Goal: Information Seeking & Learning: Learn about a topic

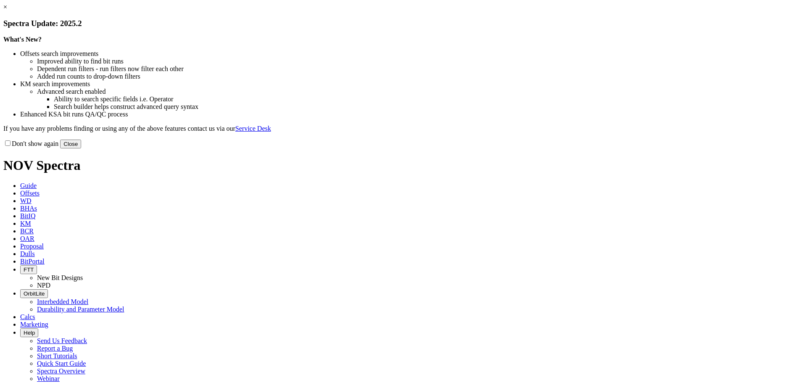
click at [81, 148] on button "Close" at bounding box center [70, 143] width 21 height 9
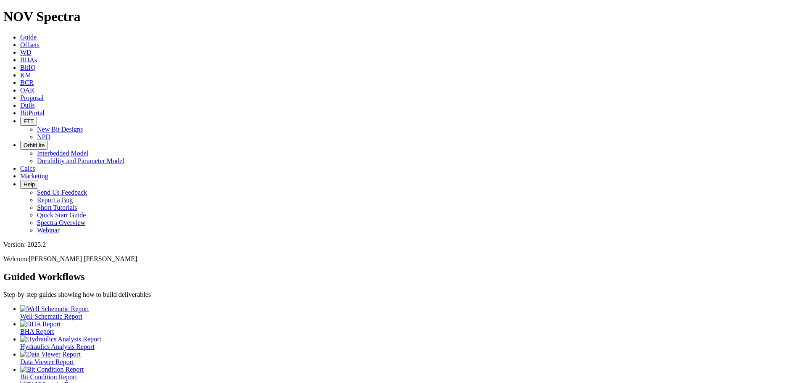
click at [20, 64] on icon at bounding box center [20, 67] width 0 height 7
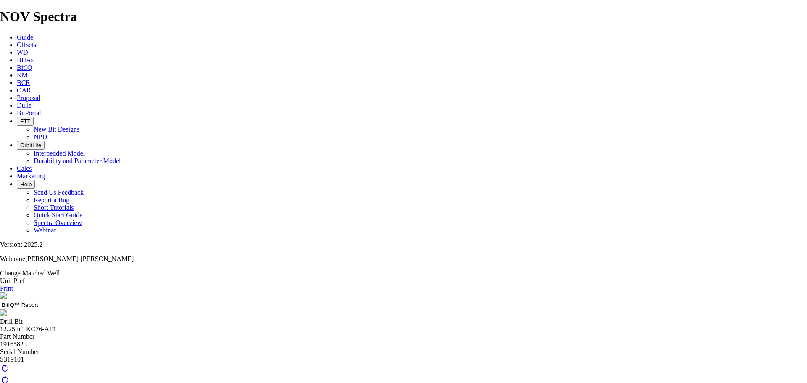
click at [455, 372] on div at bounding box center [401, 372] width 1126 height 0
click at [525, 382] on div at bounding box center [403, 389] width 892 height 0
click at [525, 382] on div at bounding box center [402, 387] width 985 height 0
click at [524, 382] on div at bounding box center [403, 387] width 892 height 0
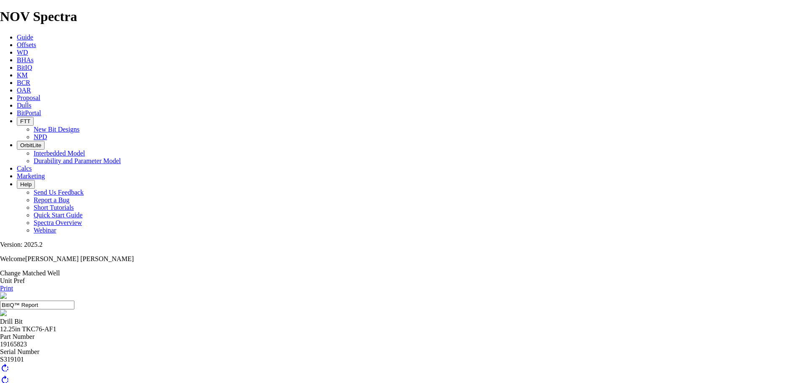
scroll to position [53, 0]
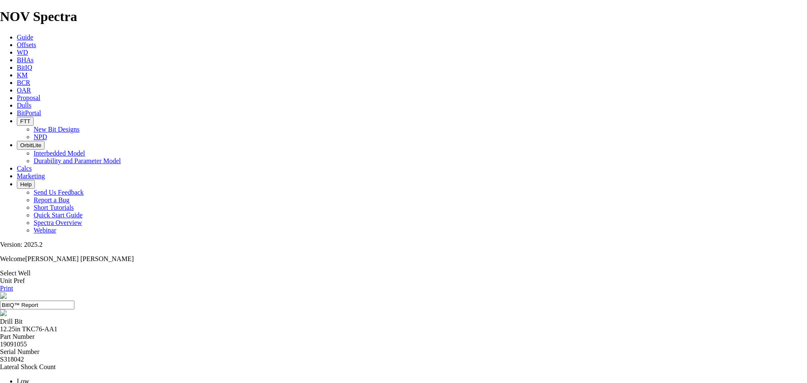
click at [450, 363] on div at bounding box center [403, 363] width 807 height 0
click at [482, 363] on div at bounding box center [403, 363] width 807 height 0
click at [489, 363] on div at bounding box center [403, 363] width 807 height 0
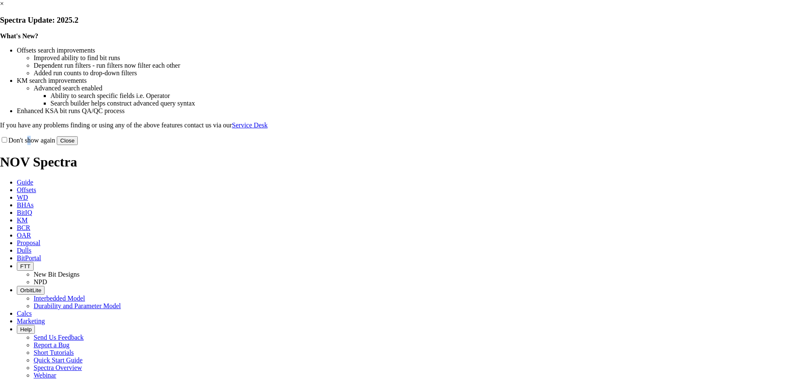
click at [55, 144] on label "Don't show again" at bounding box center [27, 140] width 55 height 7
click at [7, 142] on input "Don't show again" at bounding box center [4, 139] width 5 height 5
checkbox input "true"
click at [78, 145] on button "Close" at bounding box center [67, 140] width 21 height 9
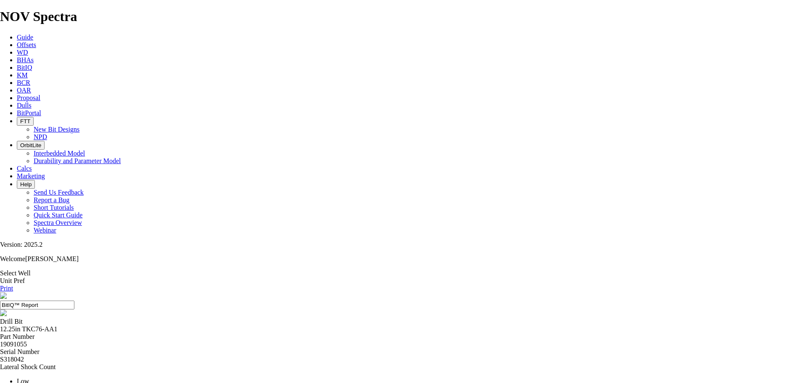
scroll to position [66, 0]
drag, startPoint x: 443, startPoint y: 177, endPoint x: 310, endPoint y: 109, distance: 149.9
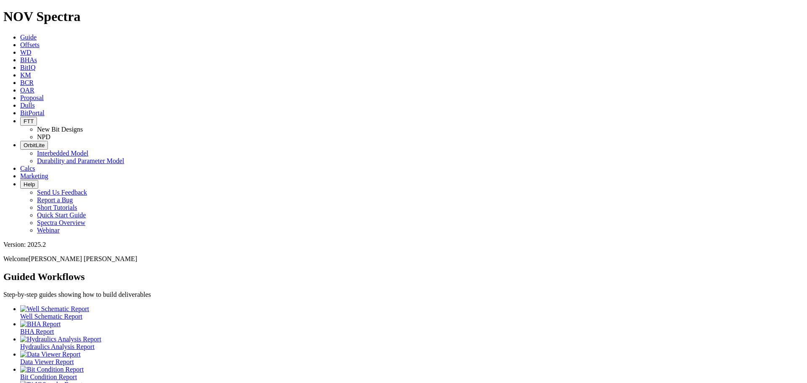
click at [35, 64] on span "BitIQ" at bounding box center [27, 67] width 15 height 7
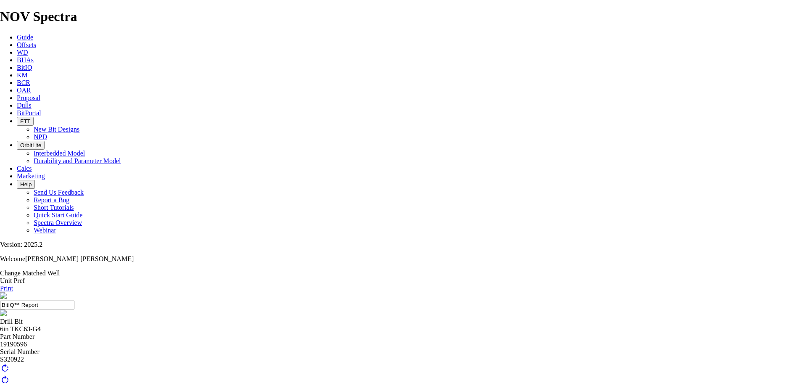
click at [42, 12] on h1 "NOV Spectra" at bounding box center [403, 17] width 807 height 16
click at [42, 10] on h1 "NOV Spectra" at bounding box center [403, 17] width 807 height 16
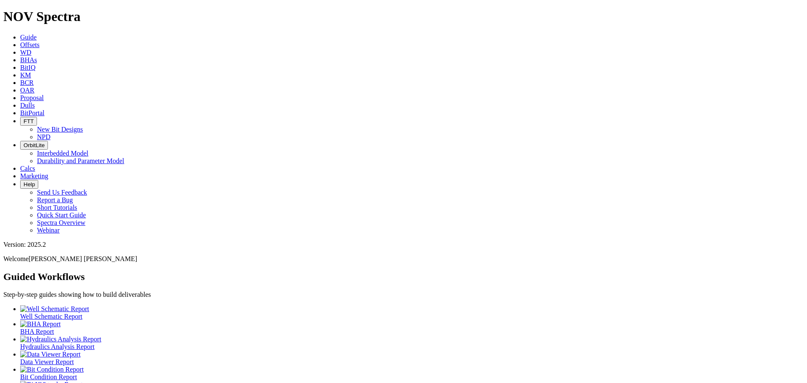
click at [20, 64] on icon at bounding box center [20, 67] width 0 height 7
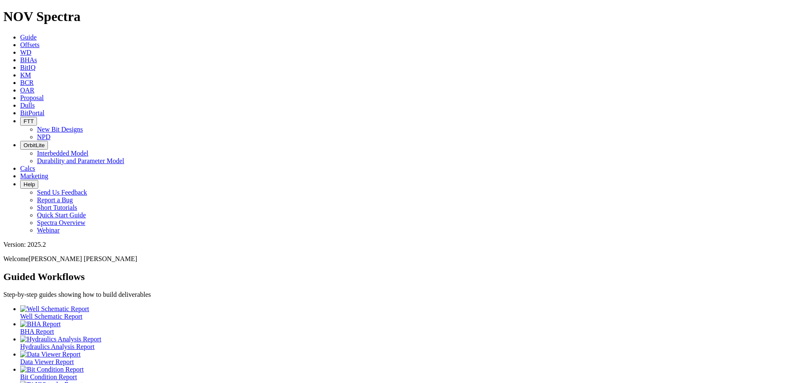
click at [20, 64] on icon at bounding box center [20, 67] width 0 height 7
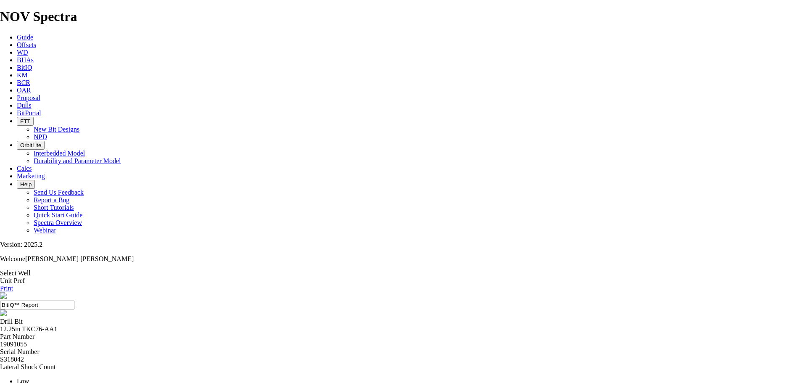
click at [454, 363] on div at bounding box center [403, 363] width 807 height 0
drag, startPoint x: 477, startPoint y: 108, endPoint x: 454, endPoint y: 107, distance: 22.7
click at [474, 363] on div at bounding box center [403, 363] width 807 height 0
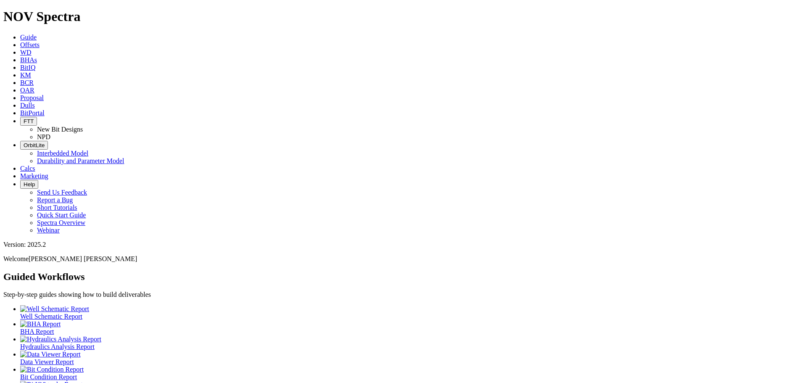
click at [20, 64] on icon at bounding box center [20, 67] width 0 height 7
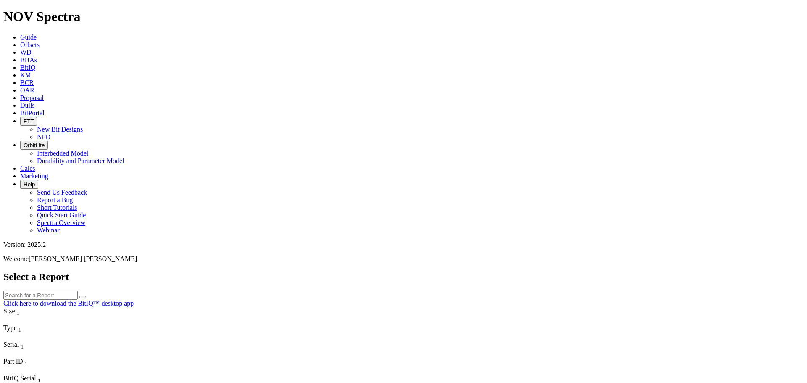
drag, startPoint x: 200, startPoint y: 71, endPoint x: 135, endPoint y: 72, distance: 65.1
click at [20, 34] on icon at bounding box center [20, 37] width 0 height 7
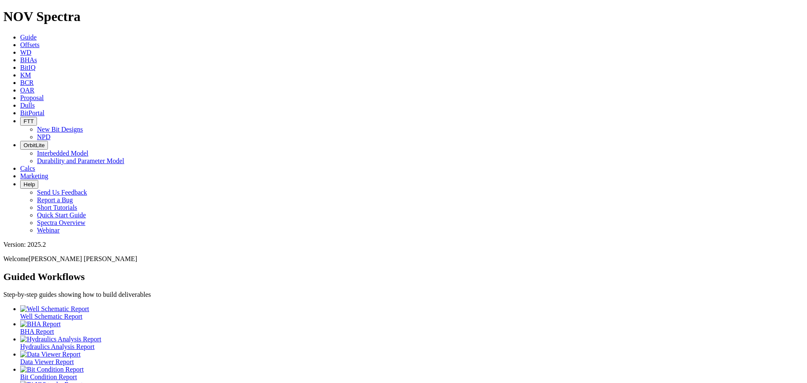
click at [35, 64] on span "BitIQ" at bounding box center [27, 67] width 15 height 7
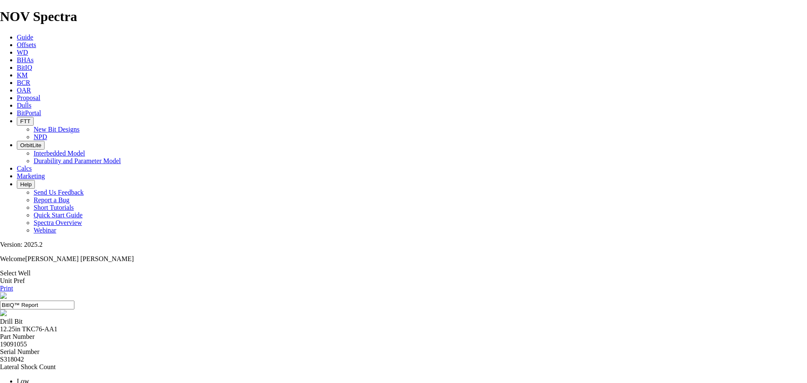
scroll to position [101, 0]
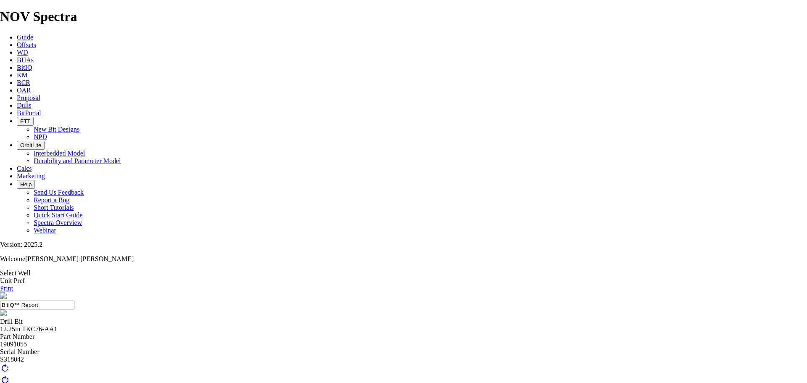
click at [450, 382] on div at bounding box center [401, 382] width 985 height 0
click at [452, 381] on div at bounding box center [402, 381] width 1089 height 0
click at [524, 382] on div at bounding box center [404, 388] width 922 height 0
drag, startPoint x: 389, startPoint y: 243, endPoint x: 397, endPoint y: 250, distance: 10.7
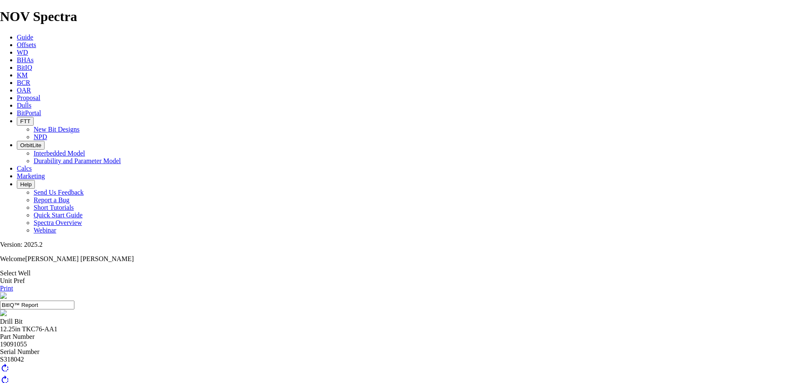
drag, startPoint x: 395, startPoint y: 239, endPoint x: 393, endPoint y: 232, distance: 7.6
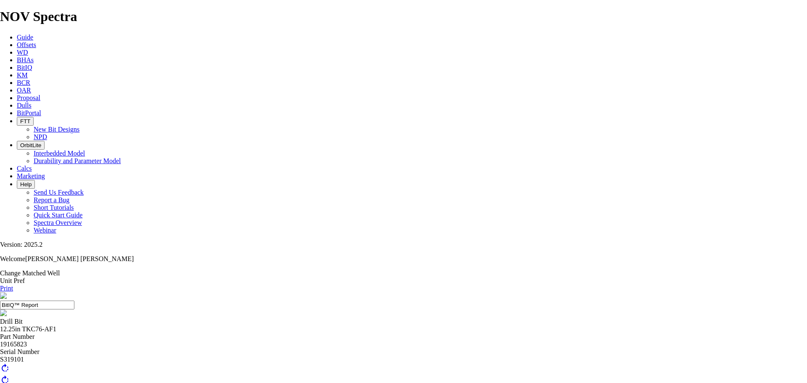
click at [466, 371] on div at bounding box center [403, 371] width 1126 height 0
click at [532, 382] on div at bounding box center [403, 388] width 922 height 0
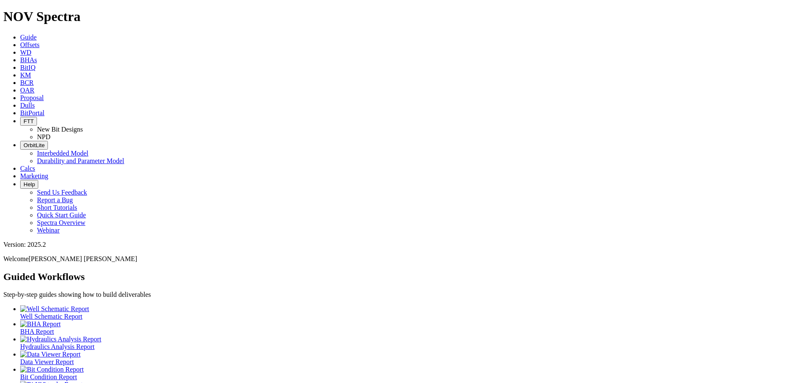
click at [35, 64] on span "BitIQ" at bounding box center [27, 67] width 15 height 7
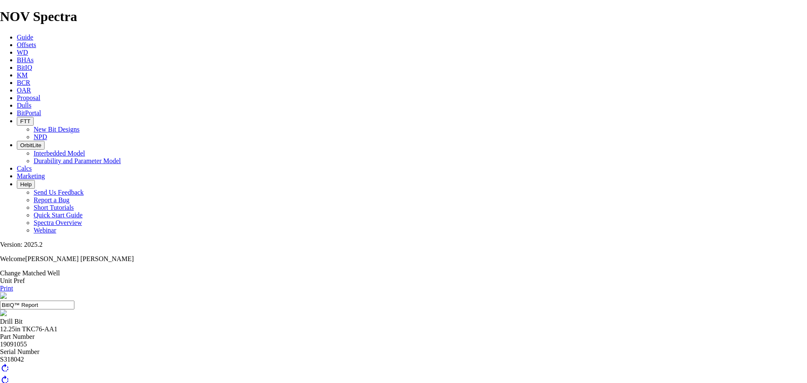
scroll to position [101, 0]
drag, startPoint x: 487, startPoint y: 207, endPoint x: 519, endPoint y: 209, distance: 31.6
drag, startPoint x: 302, startPoint y: 221, endPoint x: 357, endPoint y: 221, distance: 55.0
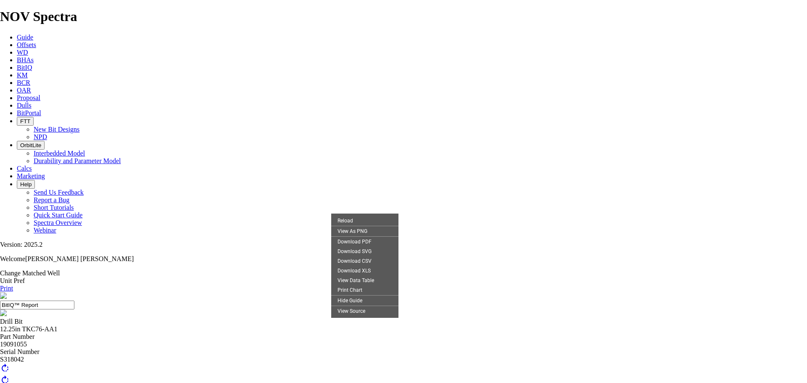
drag, startPoint x: 506, startPoint y: 229, endPoint x: 502, endPoint y: 225, distance: 5.4
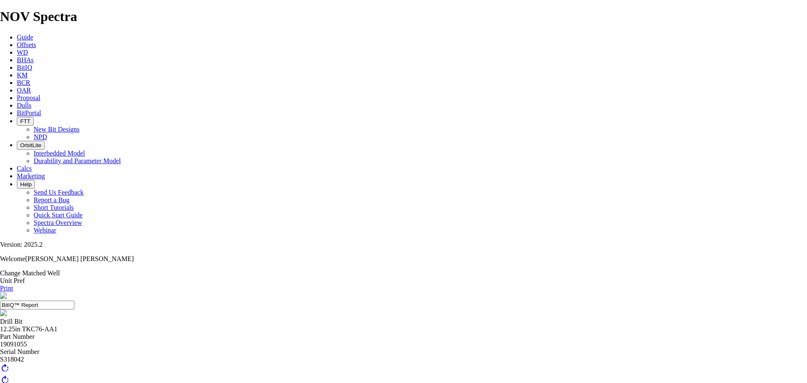
drag, startPoint x: 461, startPoint y: 220, endPoint x: 468, endPoint y: 218, distance: 7.3
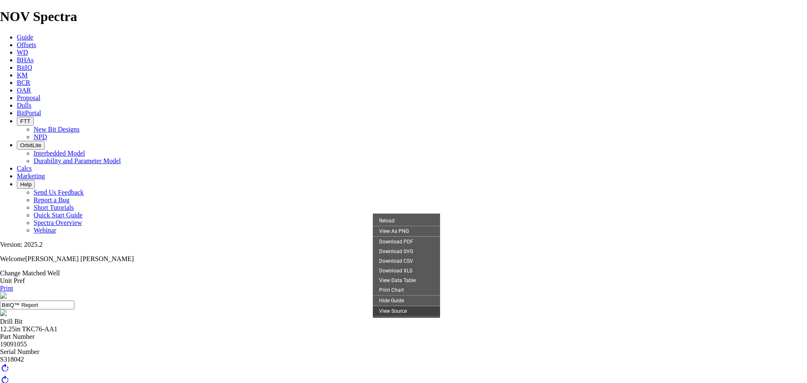
click at [405, 316] on div "View Source" at bounding box center [406, 311] width 67 height 10
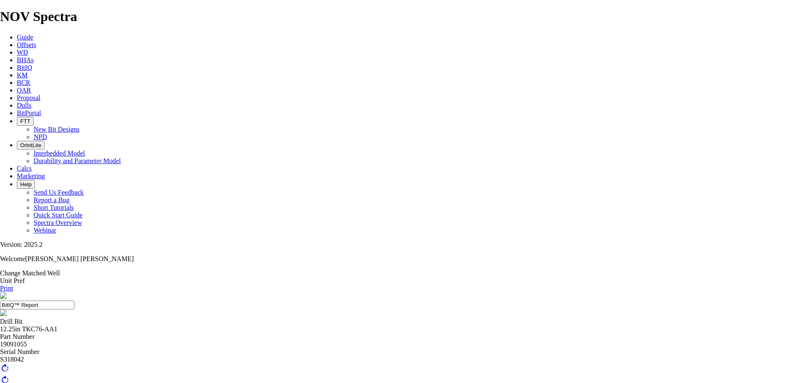
scroll to position [192, 0]
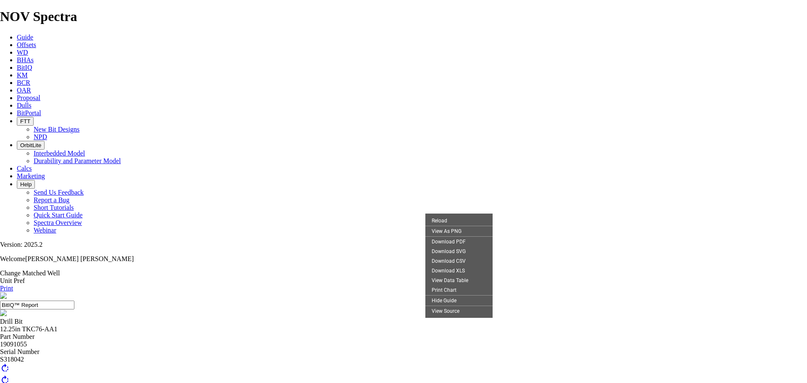
drag, startPoint x: 241, startPoint y: 255, endPoint x: 261, endPoint y: 295, distance: 45.7
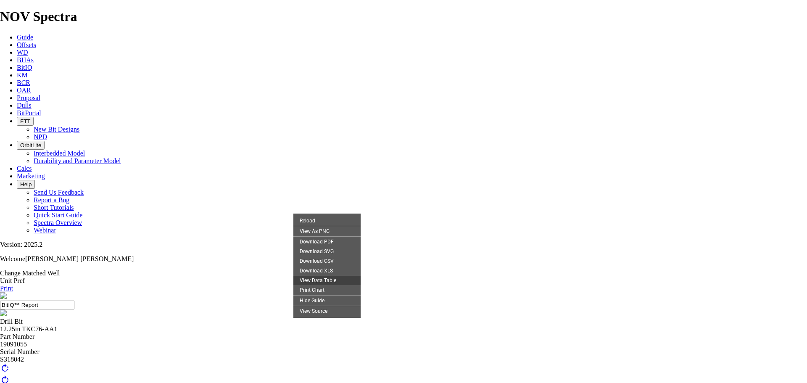
click at [328, 285] on div "View Data Table" at bounding box center [326, 280] width 67 height 10
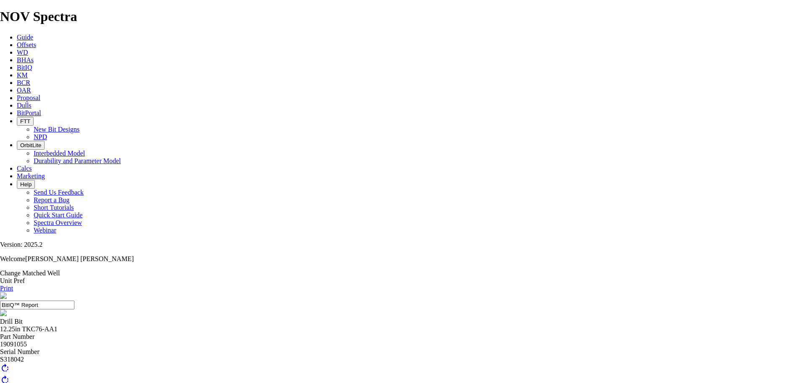
scroll to position [35, 0]
drag, startPoint x: 295, startPoint y: 326, endPoint x: 348, endPoint y: 335, distance: 54.5
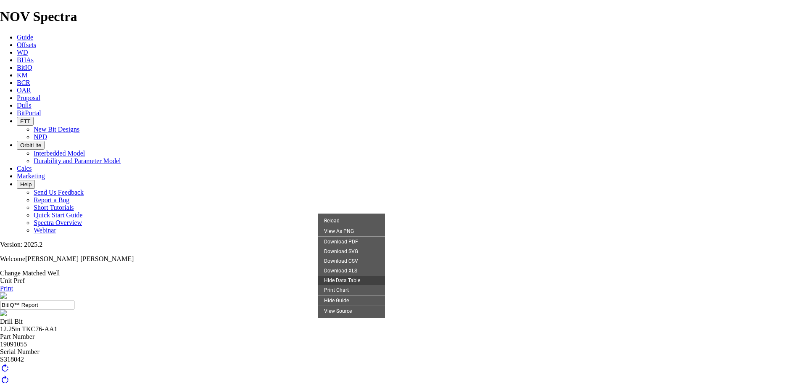
click at [350, 285] on div "Hide Data Table" at bounding box center [351, 280] width 67 height 10
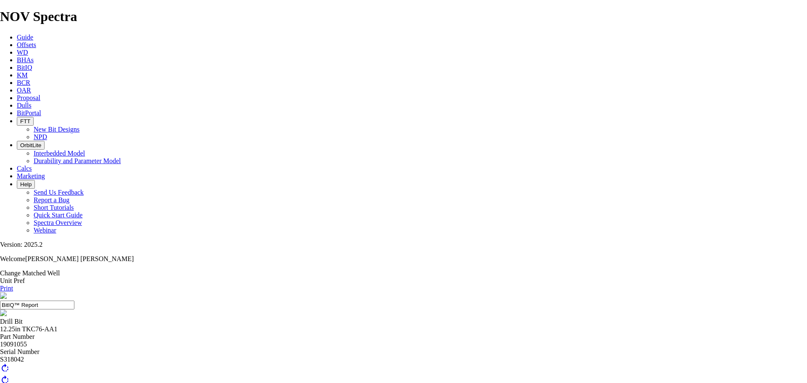
drag, startPoint x: 503, startPoint y: 205, endPoint x: 473, endPoint y: 210, distance: 30.1
drag, startPoint x: 473, startPoint y: 210, endPoint x: 329, endPoint y: 203, distance: 143.4
drag, startPoint x: 329, startPoint y: 203, endPoint x: 360, endPoint y: 221, distance: 35.4
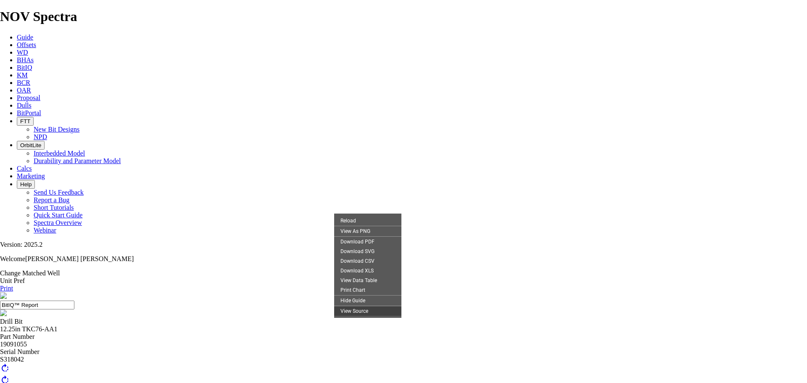
click at [369, 316] on div "View Source" at bounding box center [367, 311] width 67 height 10
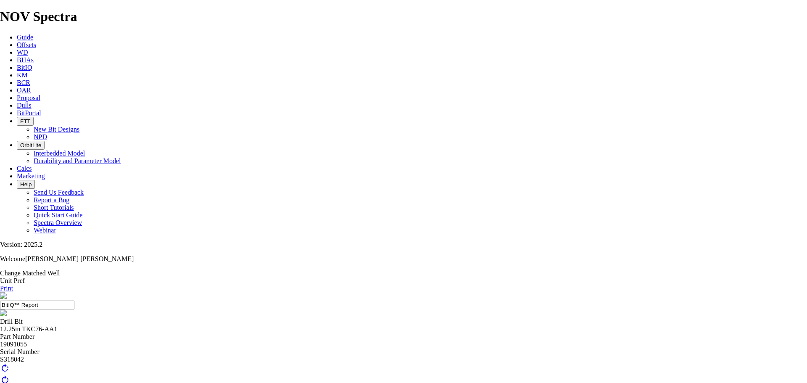
scroll to position [33953, 0]
drag, startPoint x: 385, startPoint y: 267, endPoint x: 311, endPoint y: 269, distance: 74.0
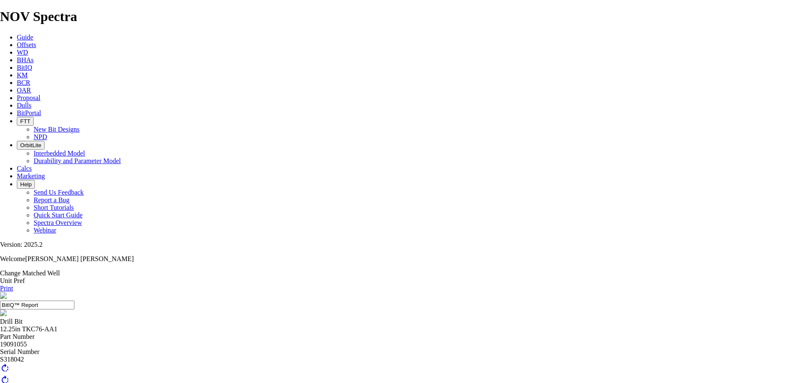
type textarea "{ "globals":{ "font-family":"Roboto" }, "graphset":[ { "type":"scatter", "cross…"
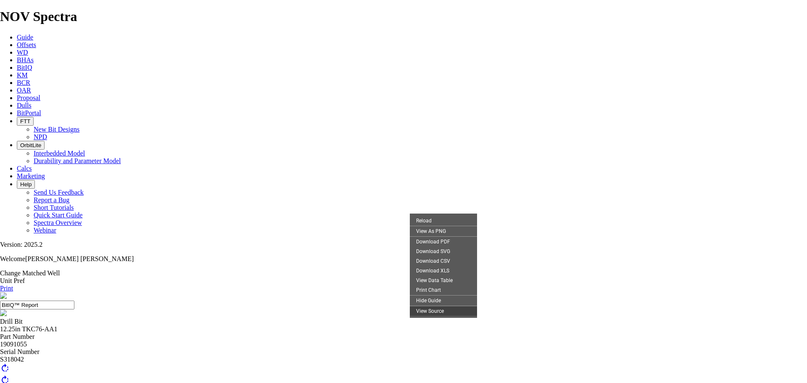
click at [439, 316] on div "View Source" at bounding box center [443, 311] width 67 height 10
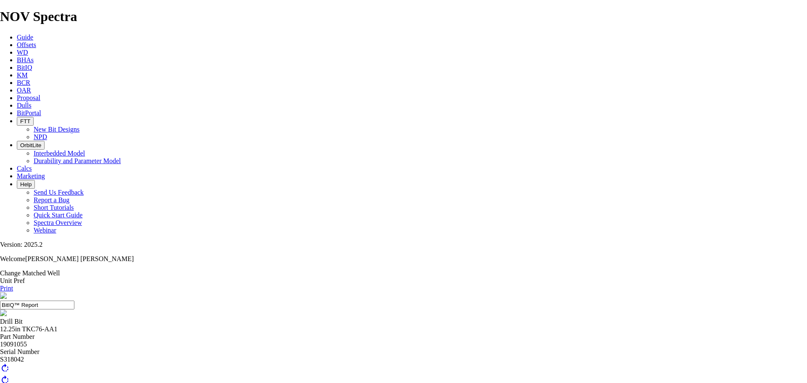
scroll to position [1663, 0]
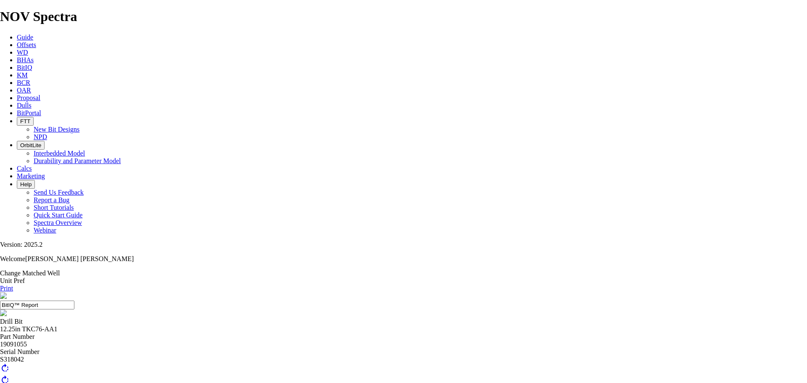
scroll to position [101, 0]
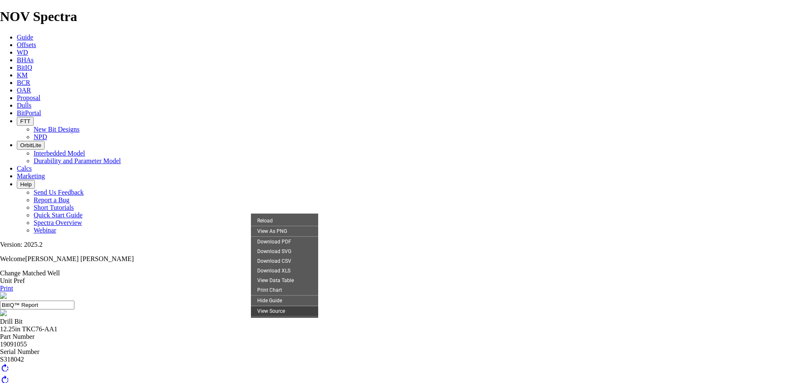
click at [276, 316] on div "View Source" at bounding box center [284, 311] width 67 height 10
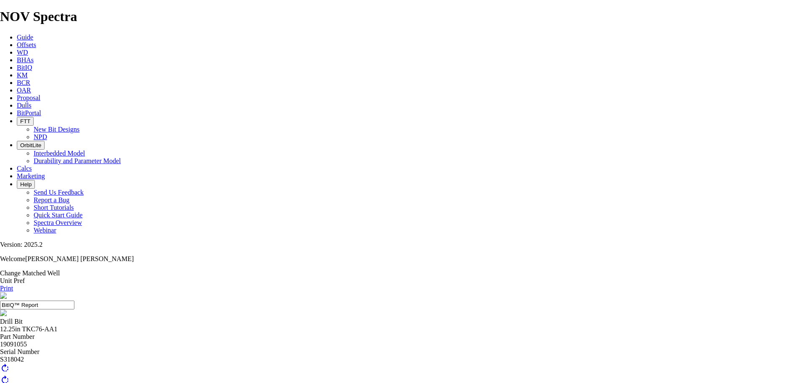
scroll to position [770, 0]
drag, startPoint x: 290, startPoint y: 275, endPoint x: 298, endPoint y: 275, distance: 8.0
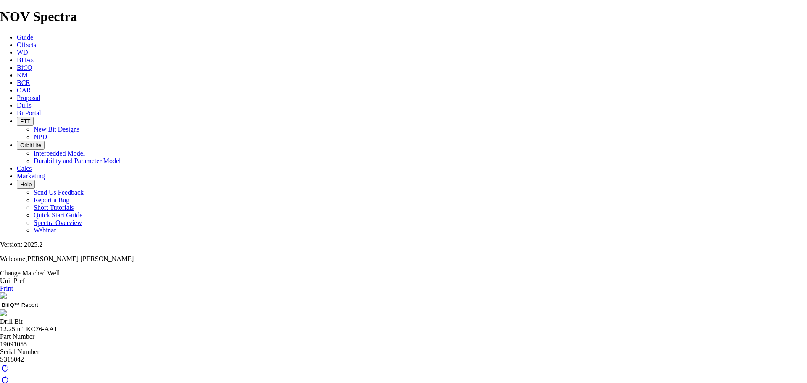
drag, startPoint x: 352, startPoint y: 235, endPoint x: 293, endPoint y: 196, distance: 70.3
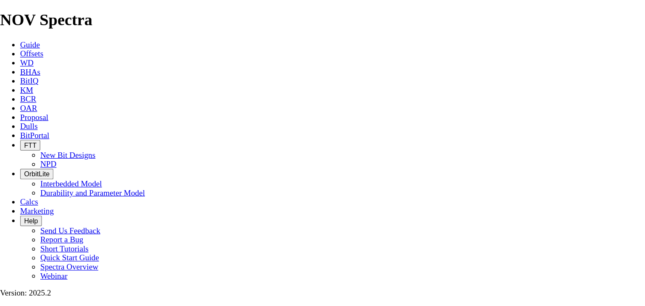
scroll to position [101, 0]
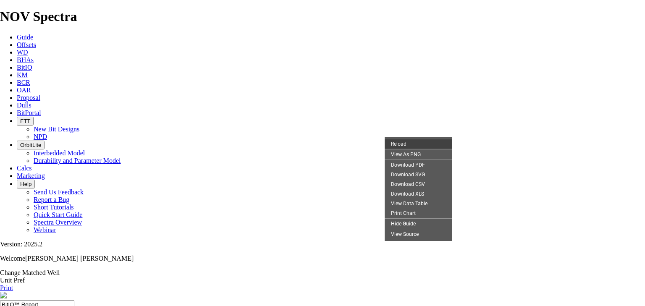
click at [423, 143] on div "Reload" at bounding box center [418, 144] width 67 height 10
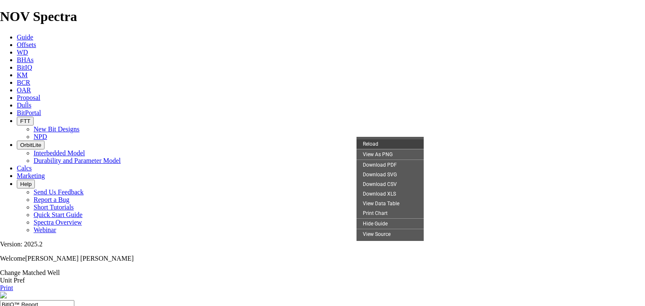
click at [371, 146] on div "Reload" at bounding box center [390, 144] width 67 height 10
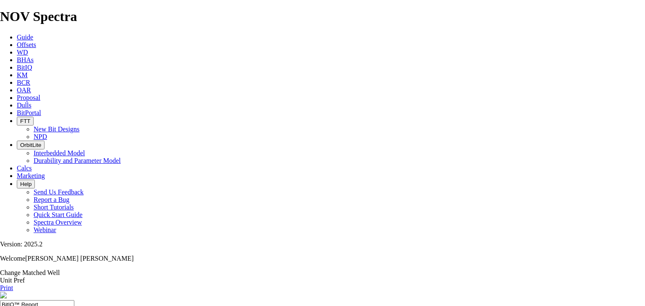
scroll to position [178, 0]
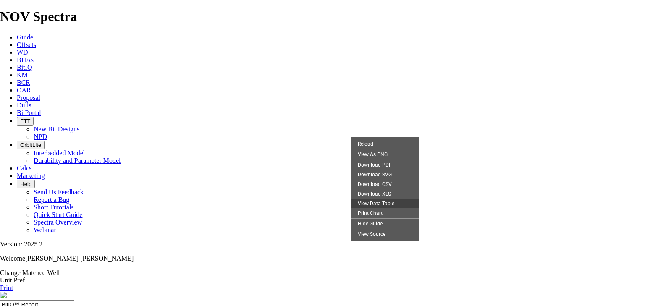
click at [385, 208] on div "View Data Table" at bounding box center [385, 204] width 67 height 10
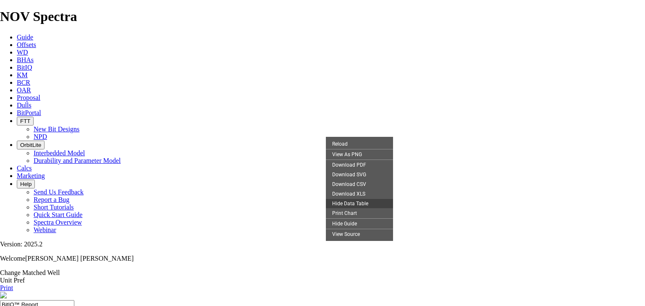
click at [361, 208] on div "Hide Data Table" at bounding box center [359, 204] width 67 height 10
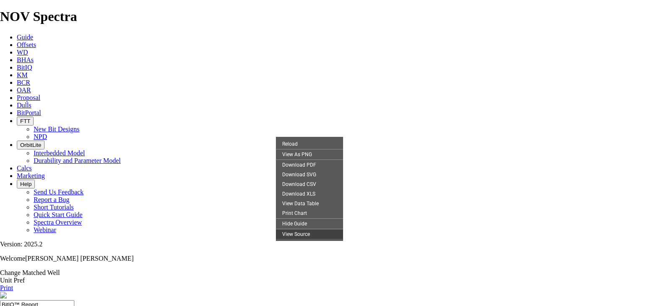
click at [306, 239] on div "View Source" at bounding box center [309, 234] width 67 height 10
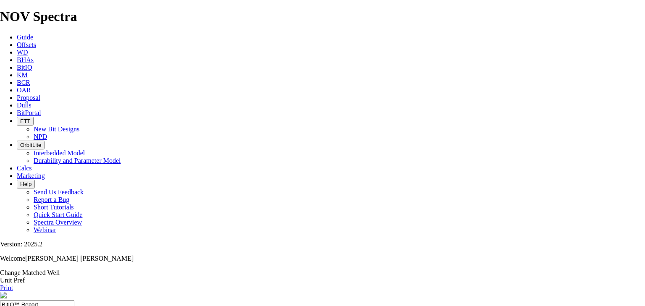
scroll to position [19697, 0]
drag, startPoint x: 296, startPoint y: 192, endPoint x: 166, endPoint y: 187, distance: 129.9
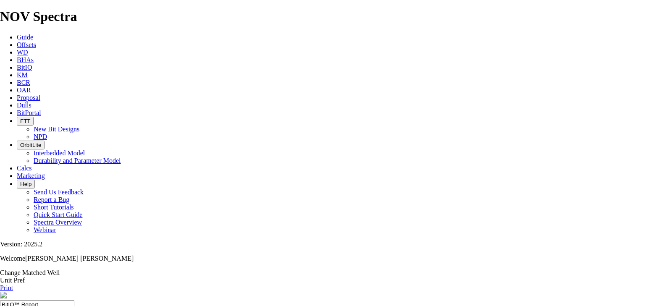
type textarea "{ "globals":{ "font-family":"Roboto" }, "graphset":[ { "type":"scatter", "cross…"
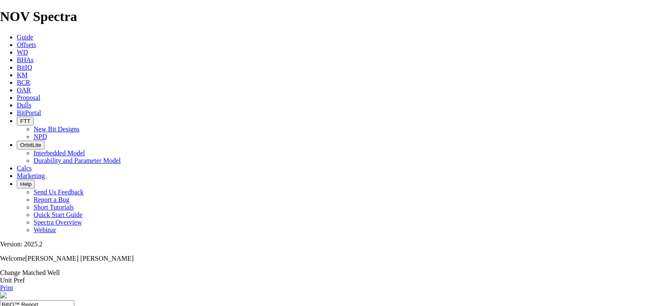
click at [13, 284] on link "Print" at bounding box center [6, 287] width 13 height 7
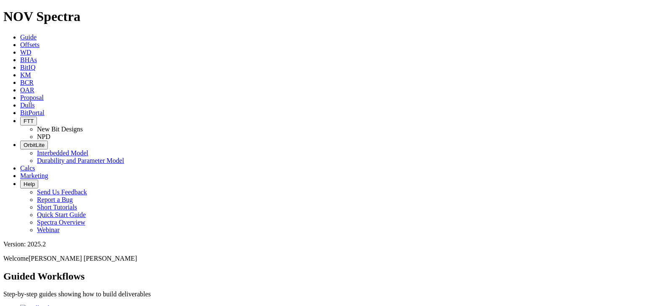
click at [35, 64] on span "BitIQ" at bounding box center [27, 67] width 15 height 7
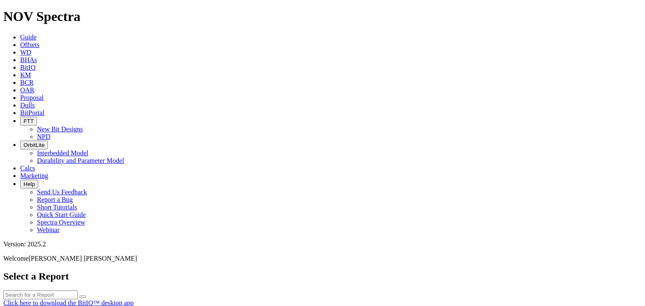
click at [35, 64] on span "BitIQ" at bounding box center [27, 67] width 15 height 7
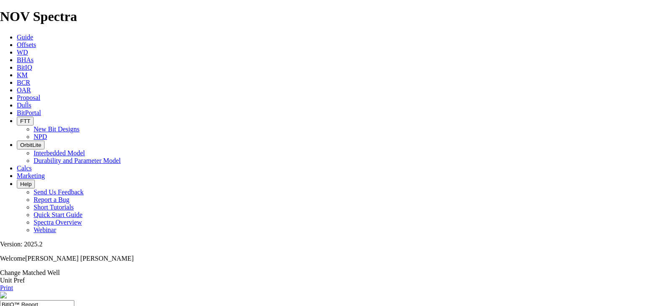
click at [32, 64] on link "BitIQ" at bounding box center [24, 67] width 15 height 7
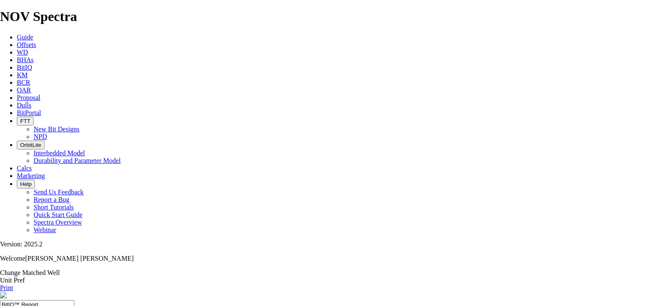
click at [32, 64] on span "BitIQ" at bounding box center [24, 67] width 15 height 7
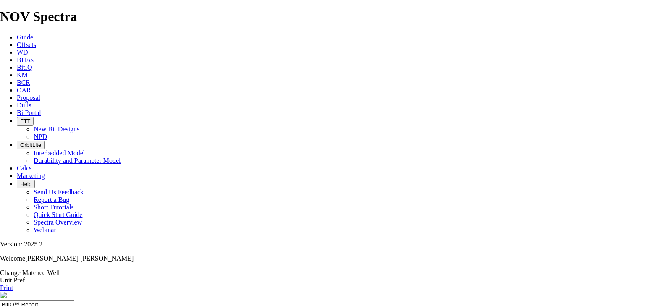
click at [13, 284] on link "Print" at bounding box center [6, 287] width 13 height 7
click at [629, 284] on div "Print" at bounding box center [322, 288] width 645 height 8
click at [13, 284] on link "Print" at bounding box center [6, 287] width 13 height 7
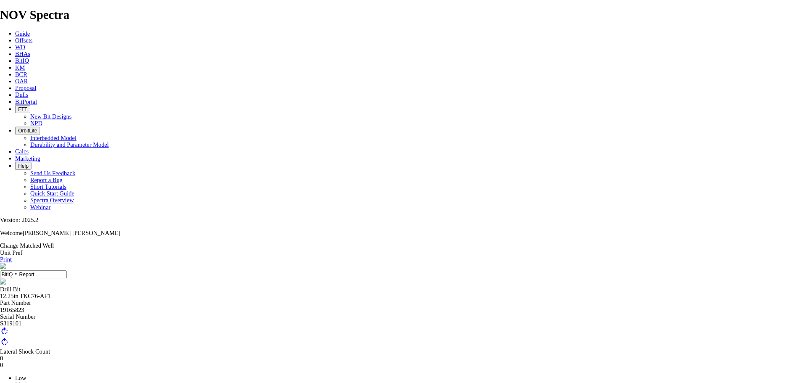
scroll to position [24, 0]
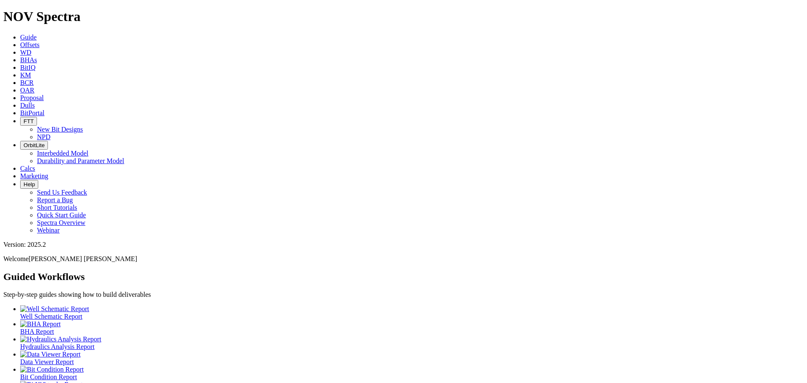
click at [35, 64] on span "BitIQ" at bounding box center [27, 67] width 15 height 7
